Goal: Navigation & Orientation: Find specific page/section

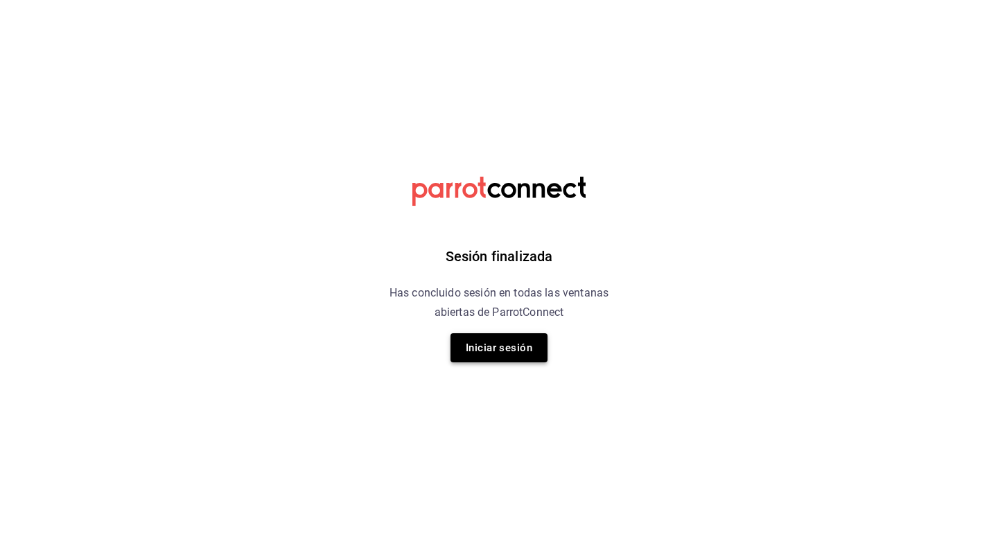
click at [495, 346] on button "Iniciar sesión" at bounding box center [498, 347] width 97 height 29
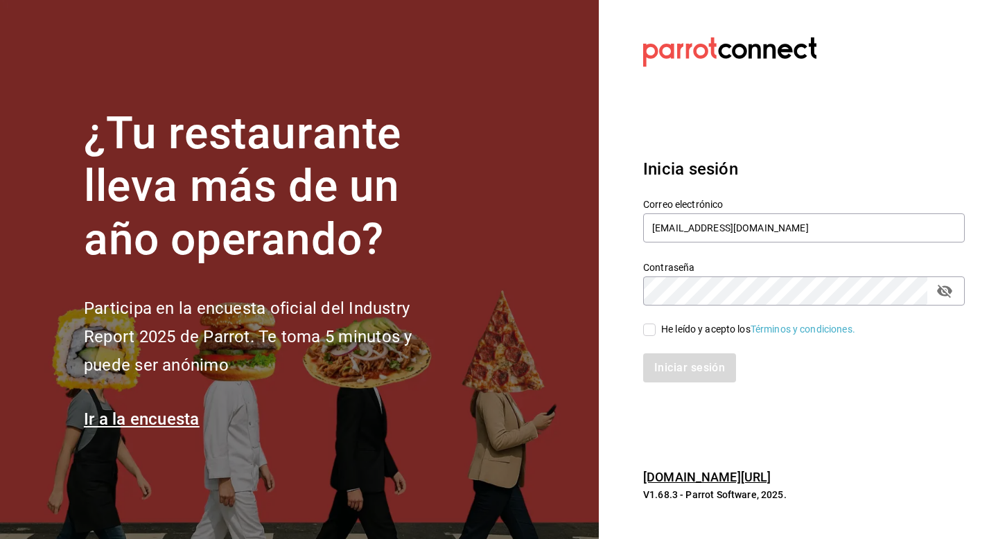
click at [652, 329] on input "He leído y acepto los Términos y condiciones." at bounding box center [649, 330] width 12 height 12
checkbox input "true"
click at [676, 357] on button "Iniciar sesión" at bounding box center [690, 367] width 94 height 29
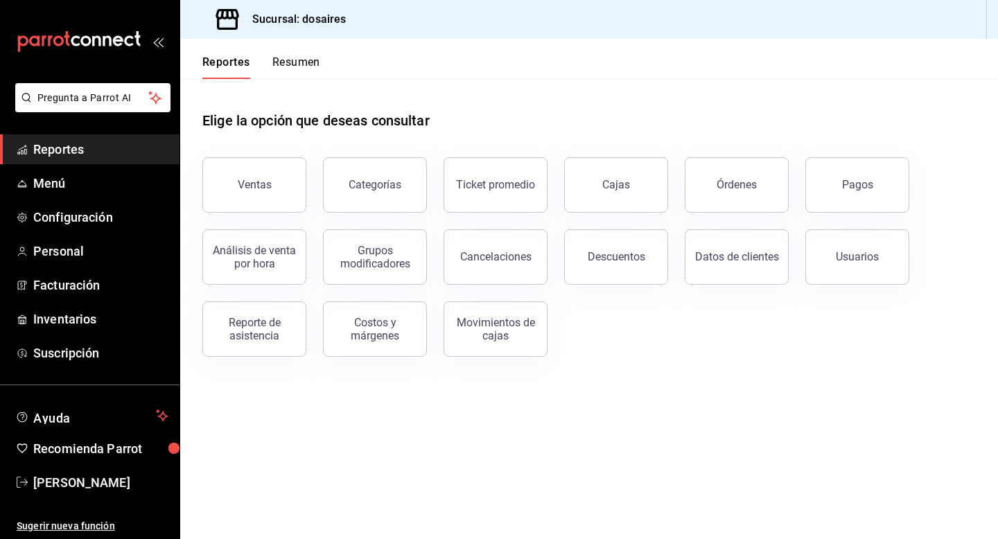
click at [301, 64] on button "Resumen" at bounding box center [296, 67] width 48 height 24
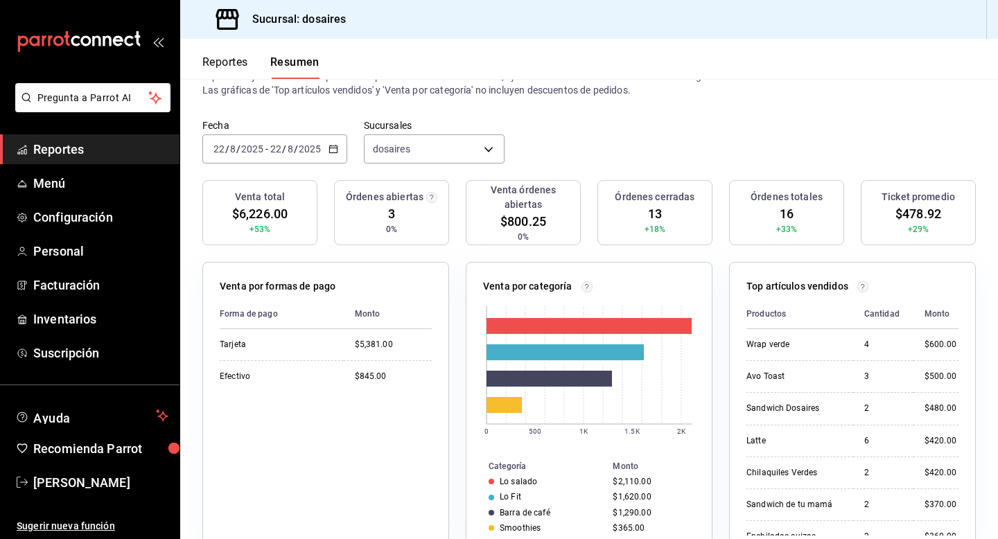
scroll to position [58, 0]
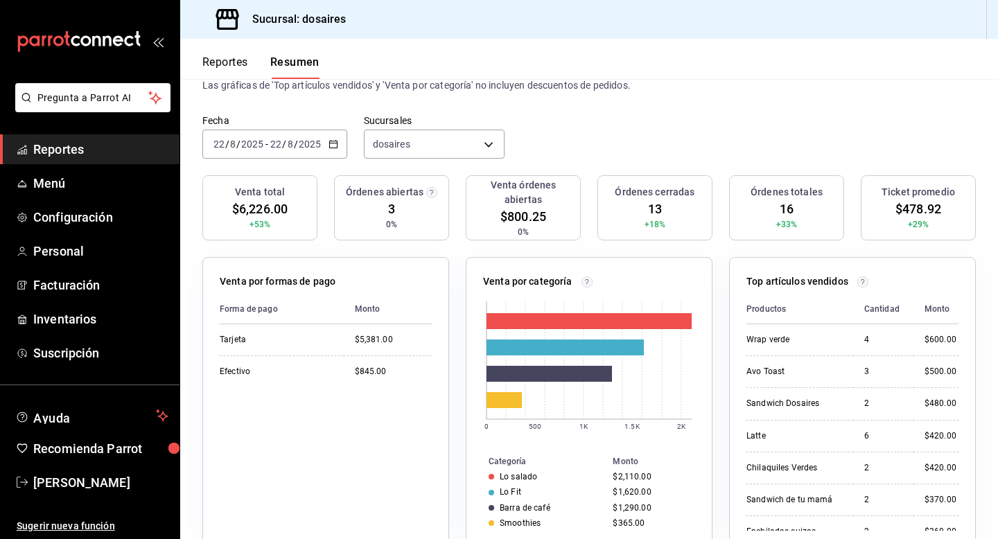
click at [333, 143] on icon "button" at bounding box center [333, 144] width 10 height 10
click at [615, 88] on p "El porcentaje se calcula comparando el período actual con el anterior, ej. sema…" at bounding box center [588, 78] width 773 height 28
